Goal: Task Accomplishment & Management: Use online tool/utility

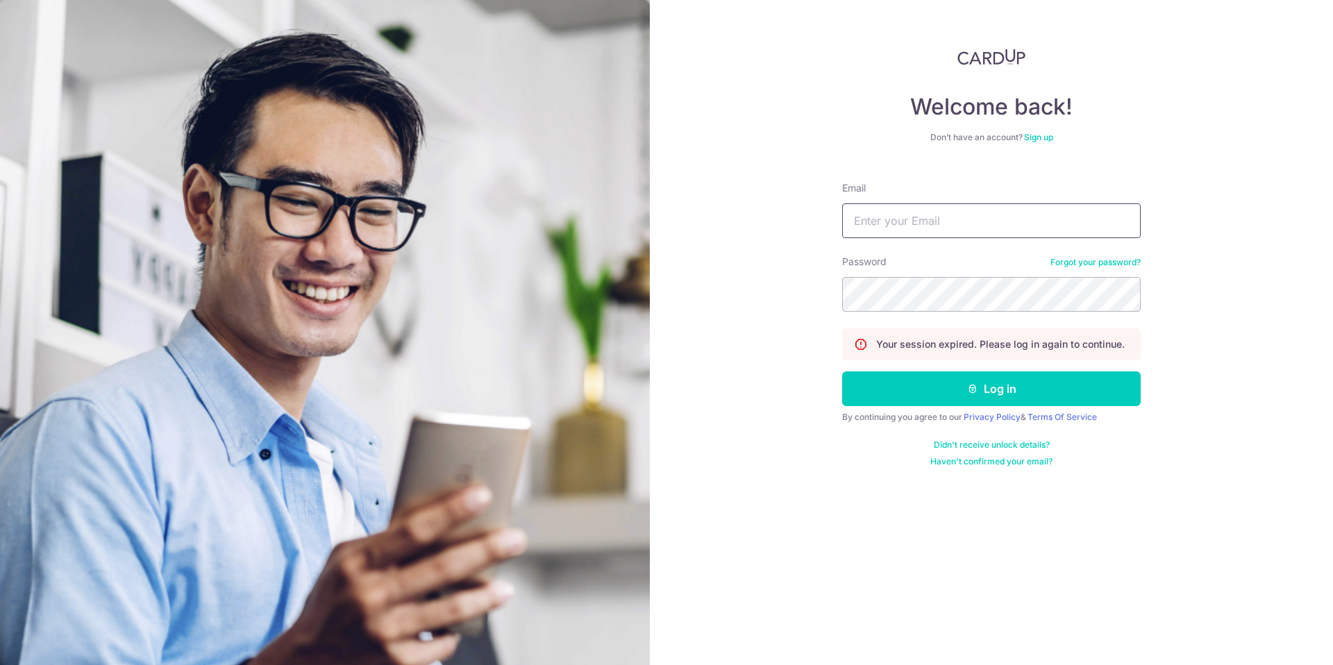
click at [948, 218] on input "Email" at bounding box center [991, 220] width 299 height 35
type input "[EMAIL_ADDRESS][DOMAIN_NAME]"
click at [842, 371] on button "Log in" at bounding box center [991, 388] width 299 height 35
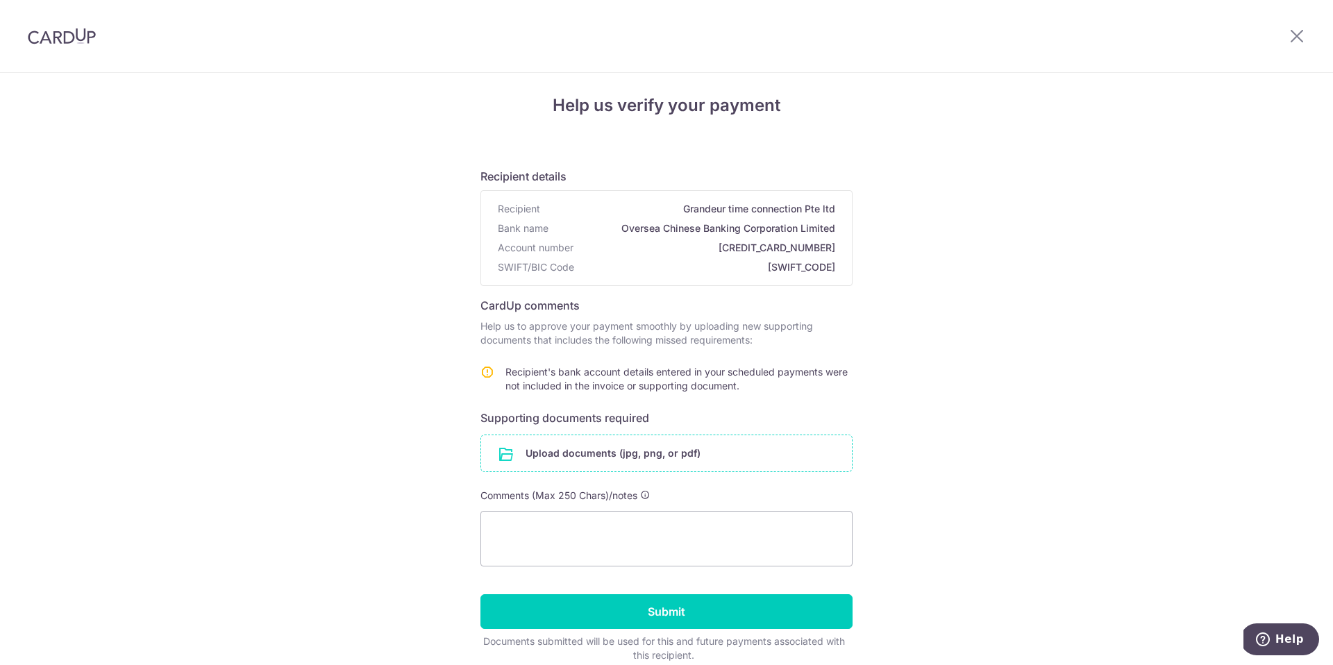
scroll to position [9, 0]
